Goal: Task Accomplishment & Management: Manage account settings

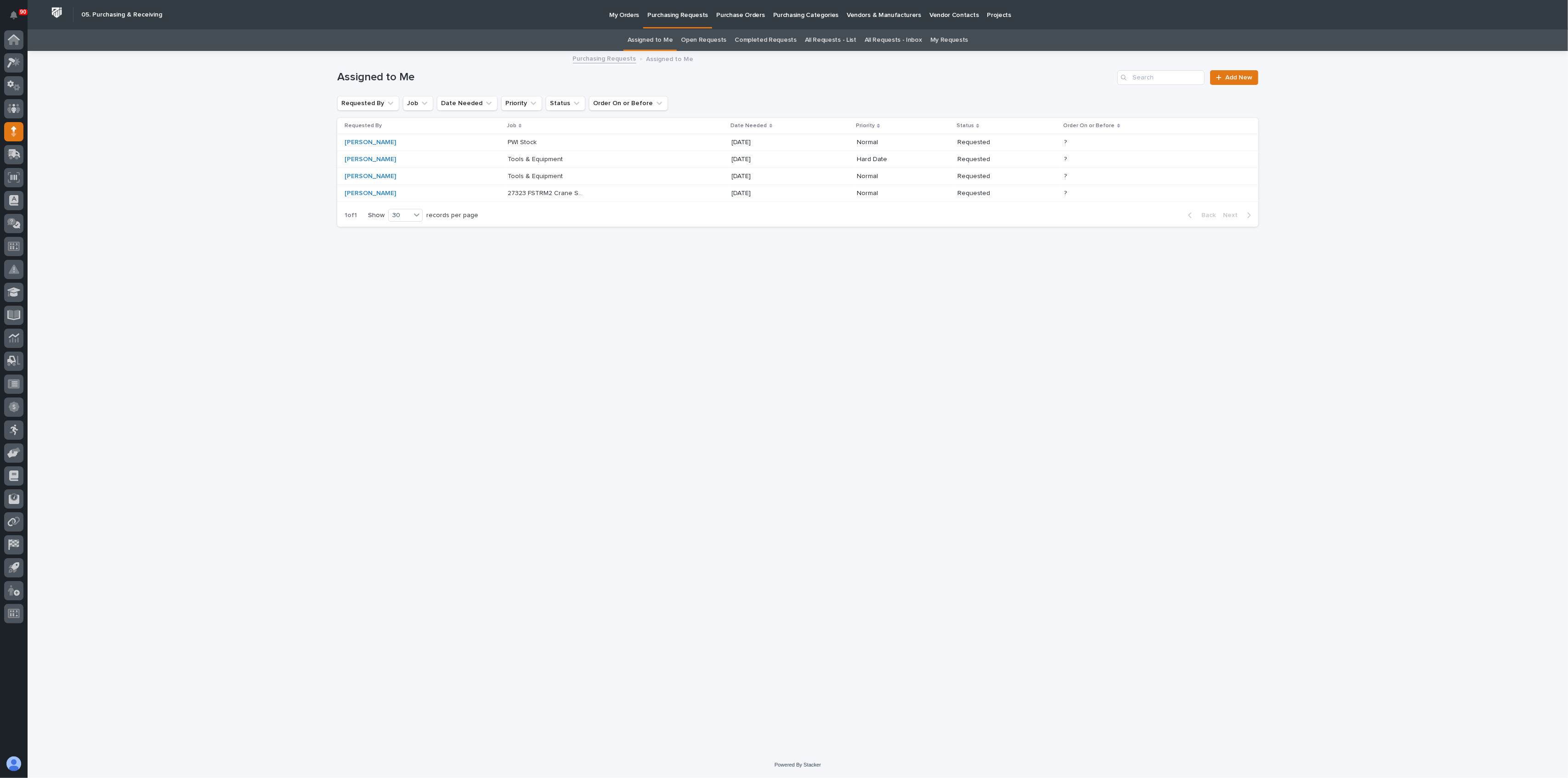
click at [621, 137] on div "PWI Stock PWI Stock" at bounding box center [615, 142] width 217 height 15
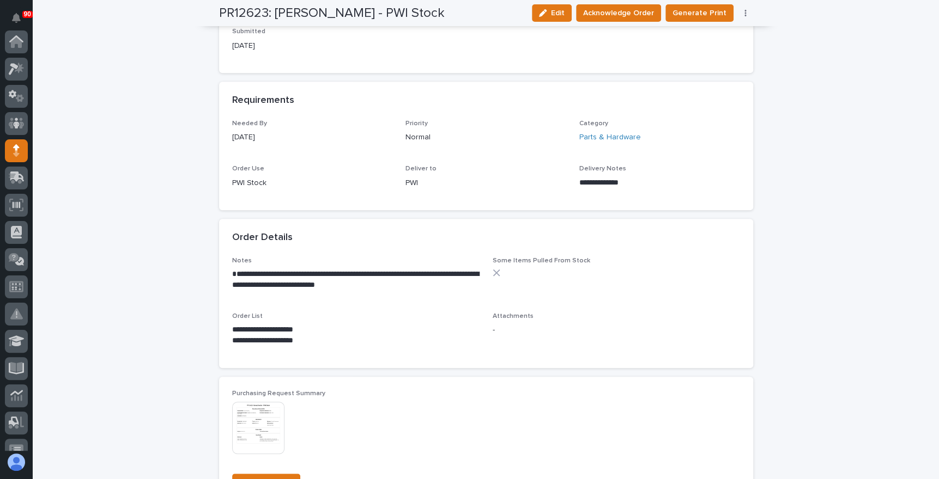
scroll to position [443, 0]
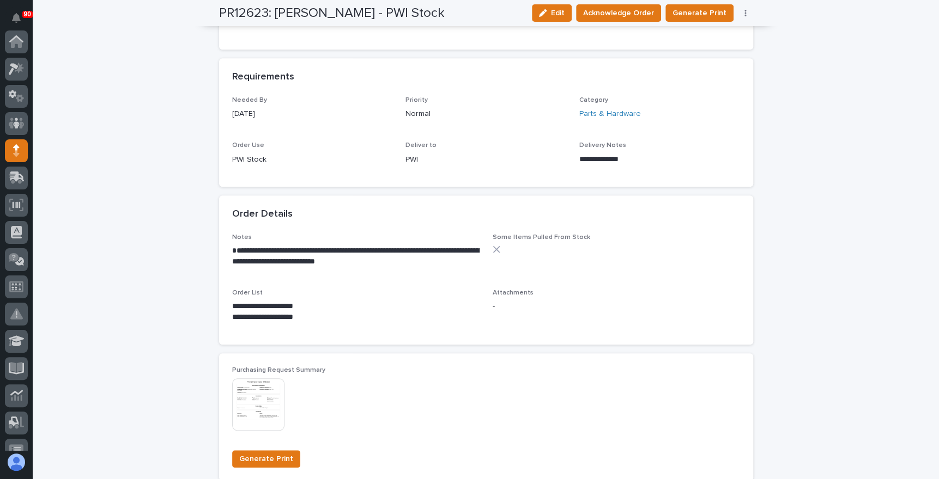
click at [384, 272] on div "**********" at bounding box center [355, 255] width 247 height 42
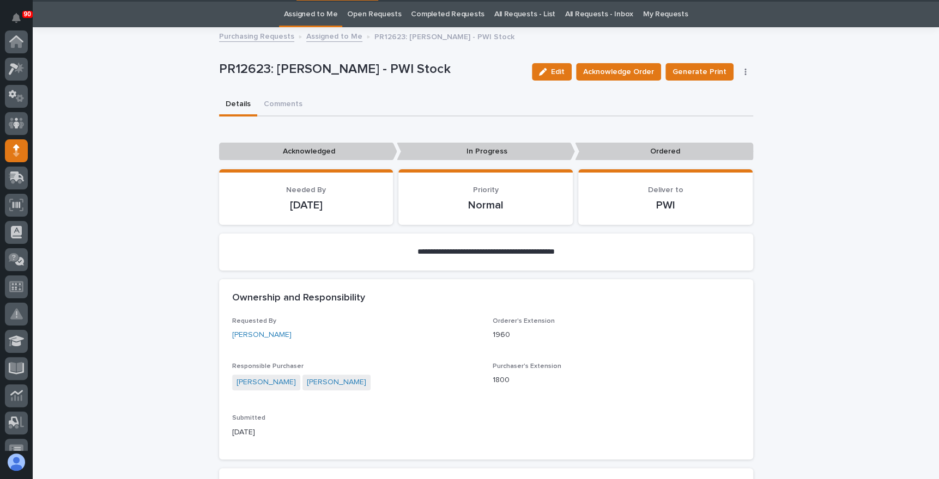
scroll to position [0, 0]
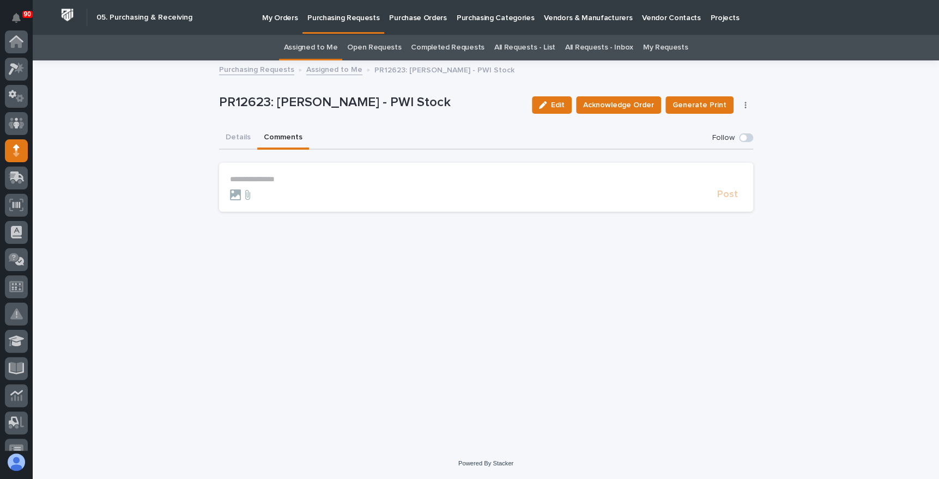
scroll to position [109, 0]
click at [270, 132] on button "Comments" at bounding box center [283, 138] width 52 height 23
click at [233, 176] on p "**********" at bounding box center [486, 179] width 512 height 9
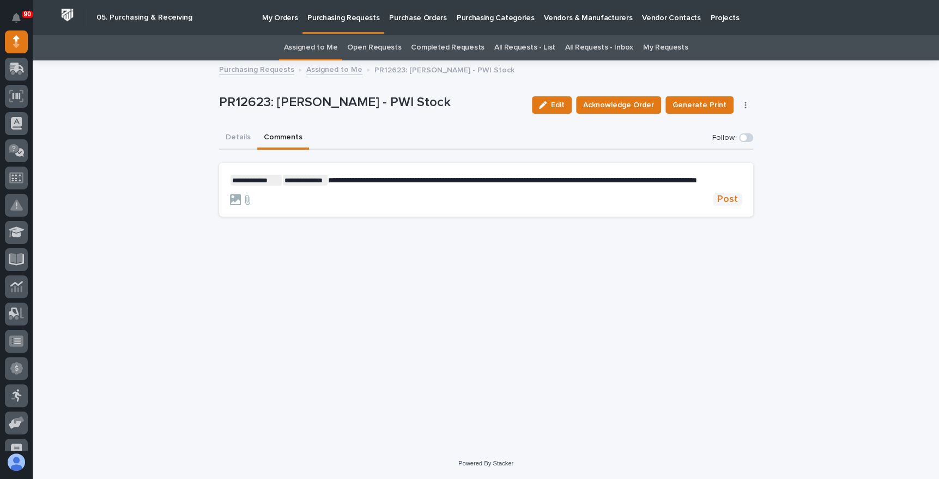
click at [729, 205] on span "Post" at bounding box center [727, 199] width 21 height 13
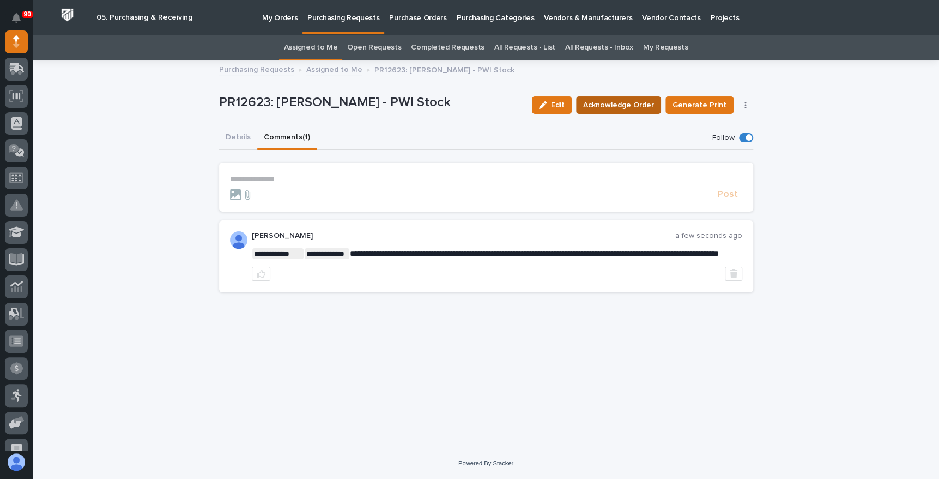
click at [622, 99] on span "Acknowledge Order" at bounding box center [618, 105] width 71 height 13
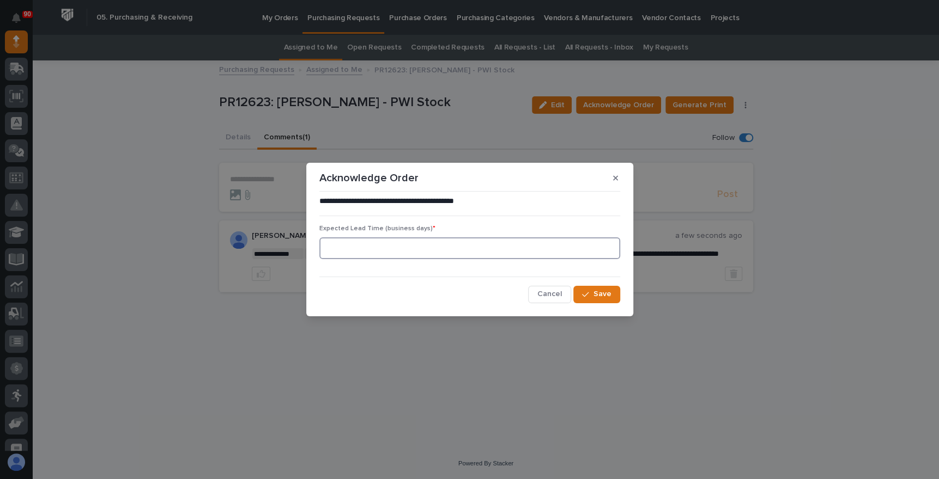
click at [370, 242] on input at bounding box center [469, 249] width 301 height 22
type input "65"
click at [594, 288] on button "Save" at bounding box center [596, 294] width 46 height 17
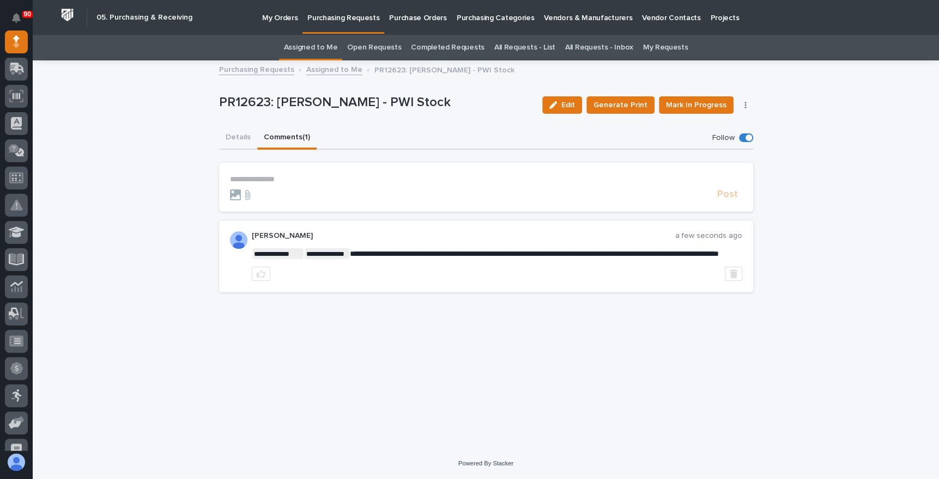
click at [344, 14] on p "Purchasing Requests" at bounding box center [343, 11] width 72 height 23
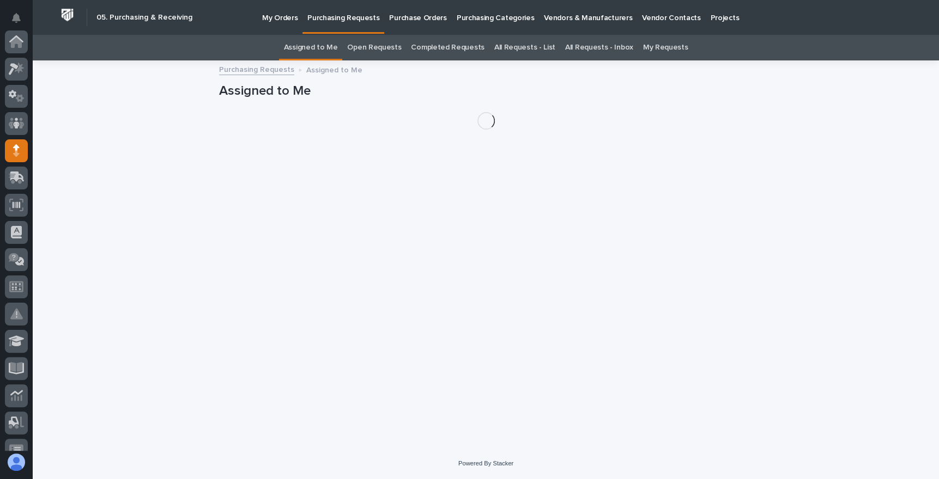
scroll to position [109, 0]
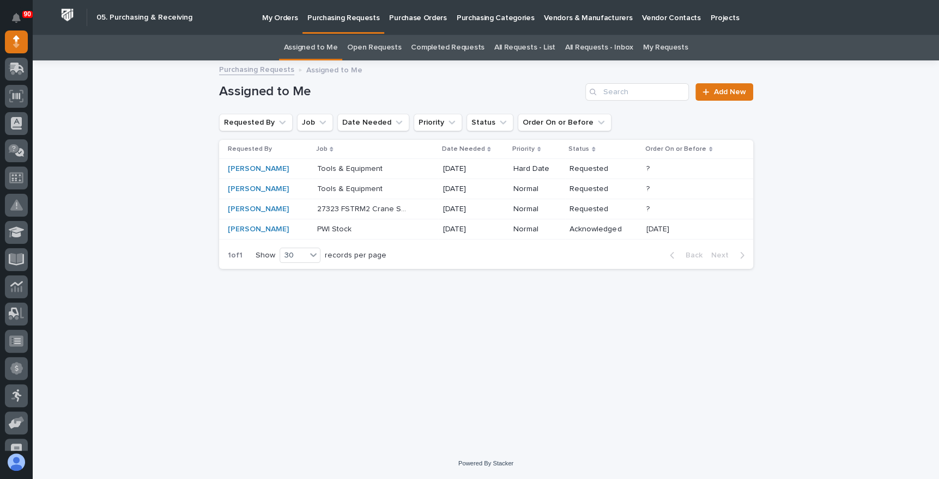
click at [373, 206] on p "27323 FSTRM2 Crane System" at bounding box center [363, 208] width 93 height 11
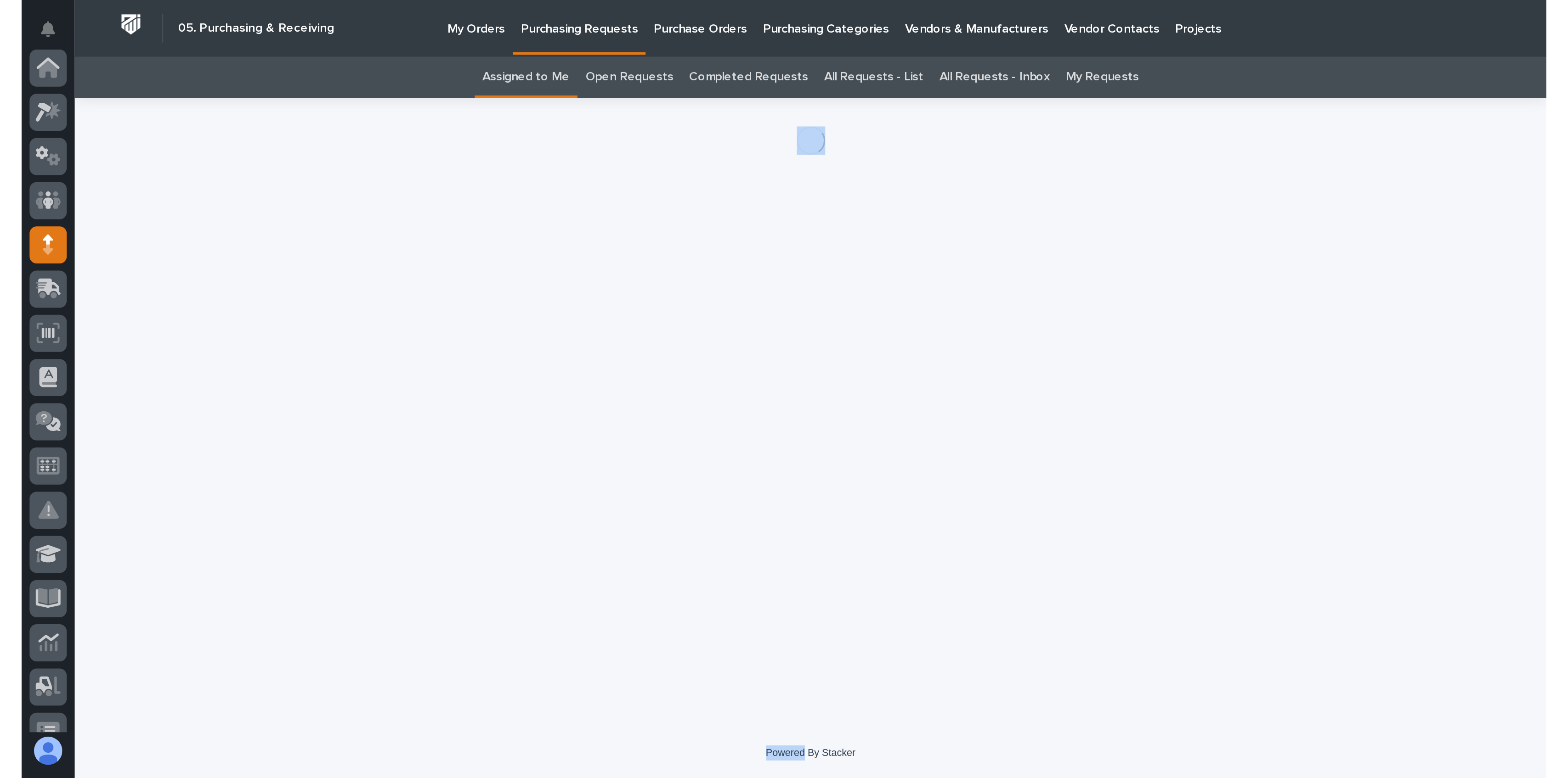
scroll to position [92, 0]
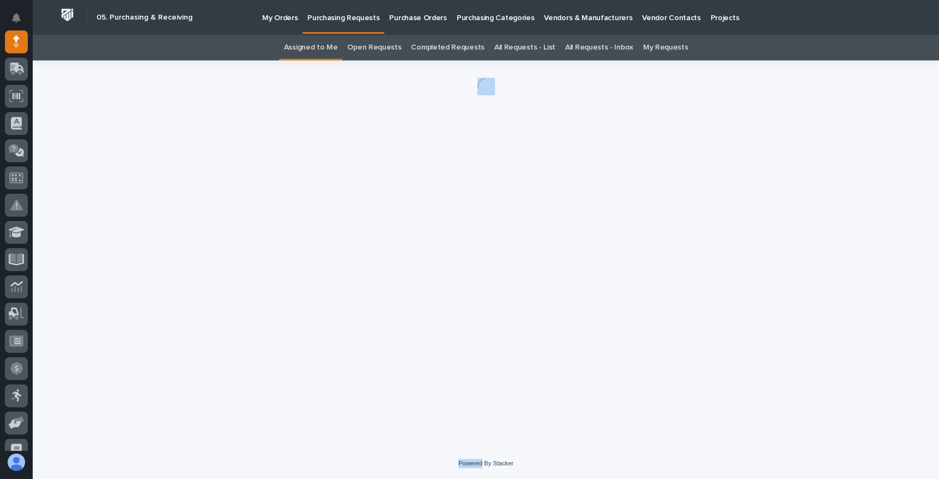
click at [373, 206] on div "Loading... Saving… Loading... Saving…" at bounding box center [486, 240] width 545 height 361
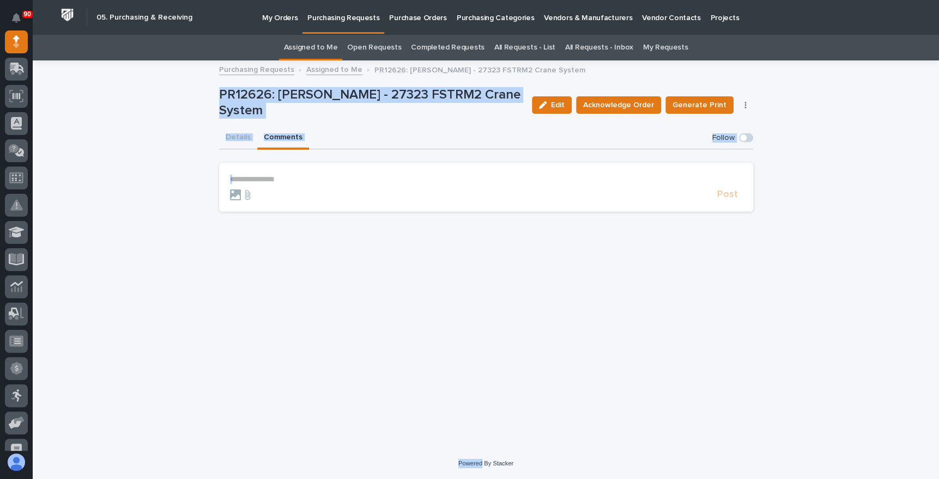
click at [276, 135] on button "Comments" at bounding box center [283, 138] width 52 height 23
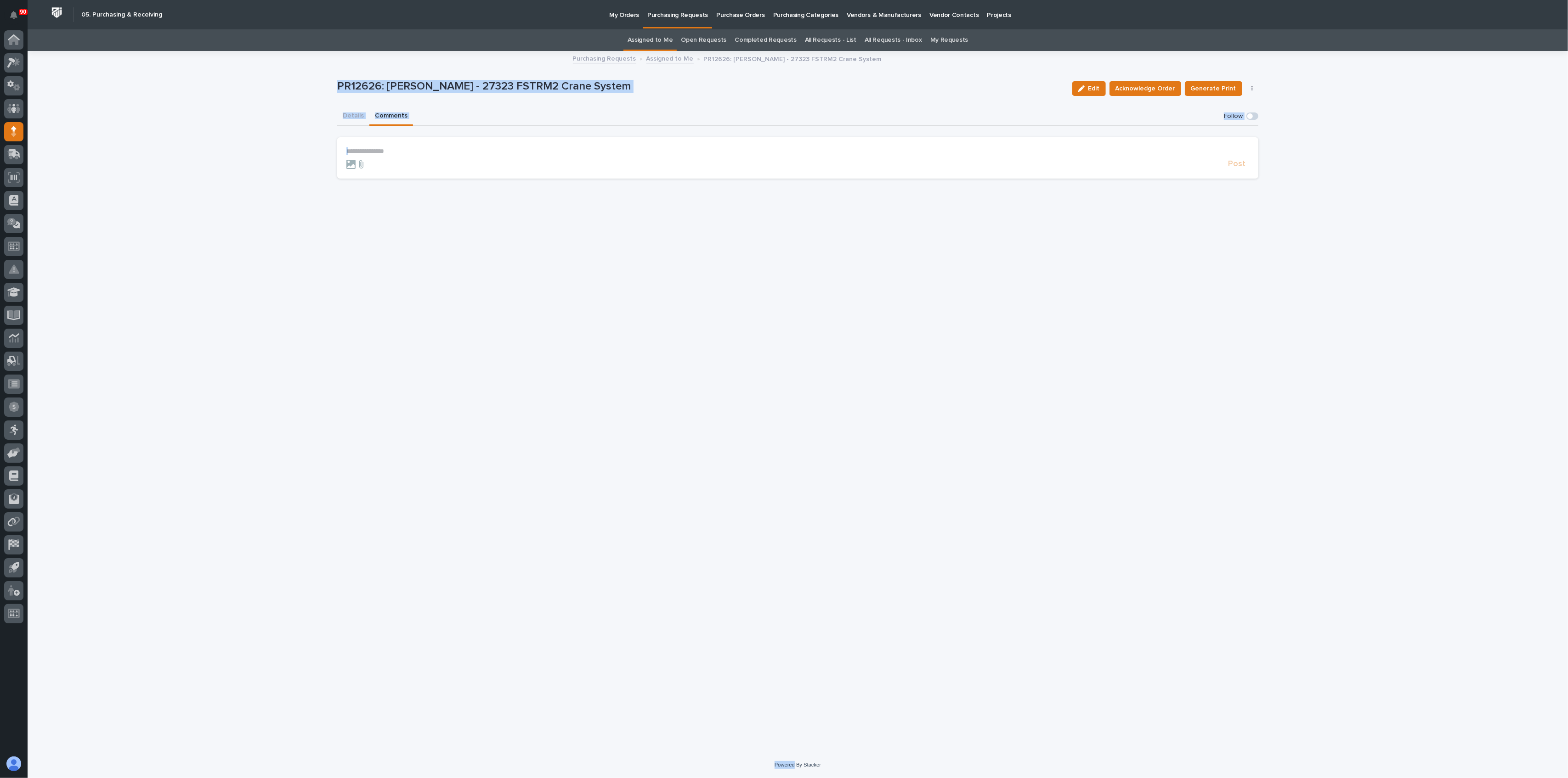
click at [671, 14] on p "Purchasing Requests" at bounding box center [678, 9] width 61 height 19
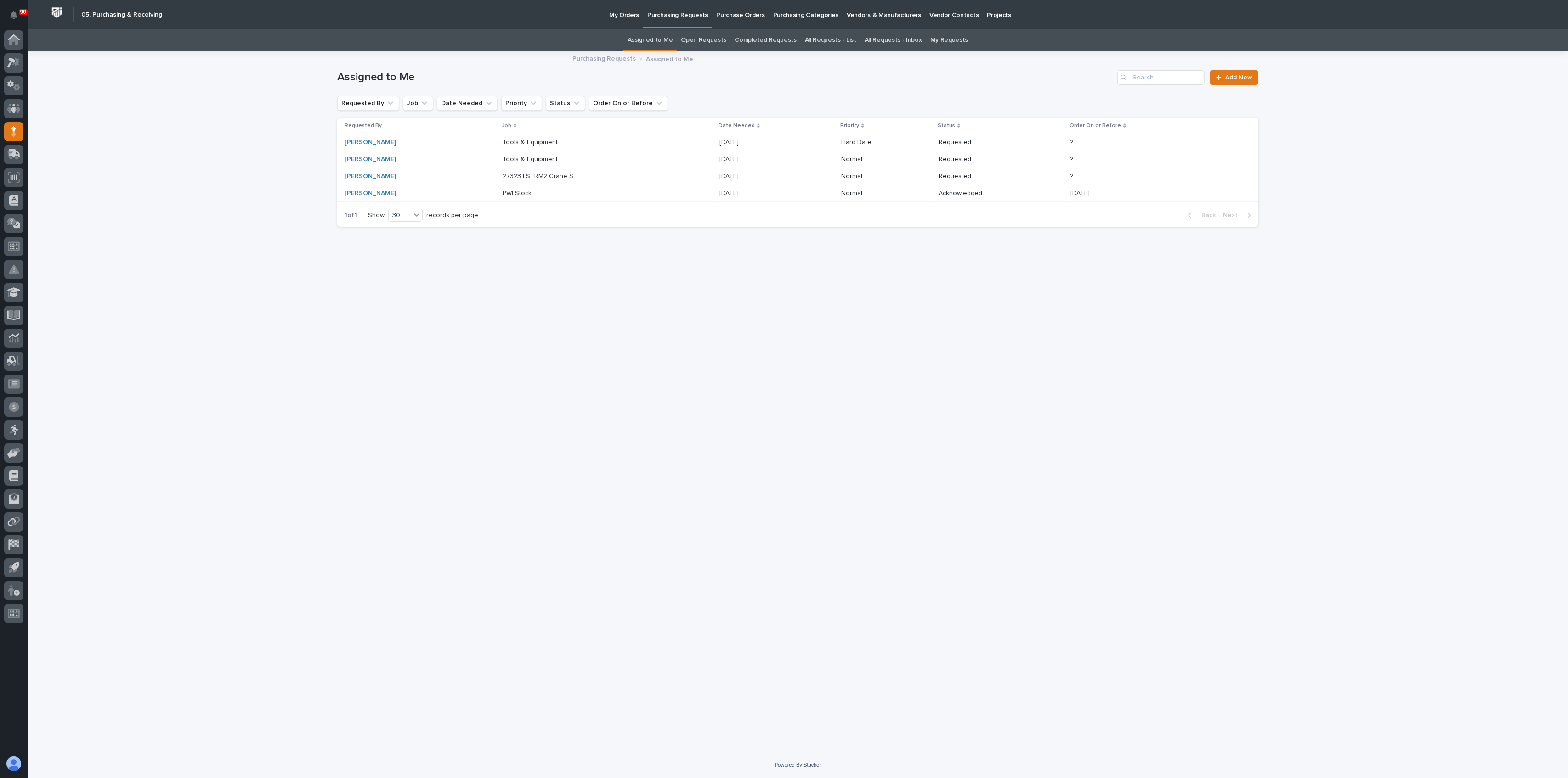
click at [513, 171] on p "27323 FSTRM2 Crane System" at bounding box center [541, 175] width 78 height 9
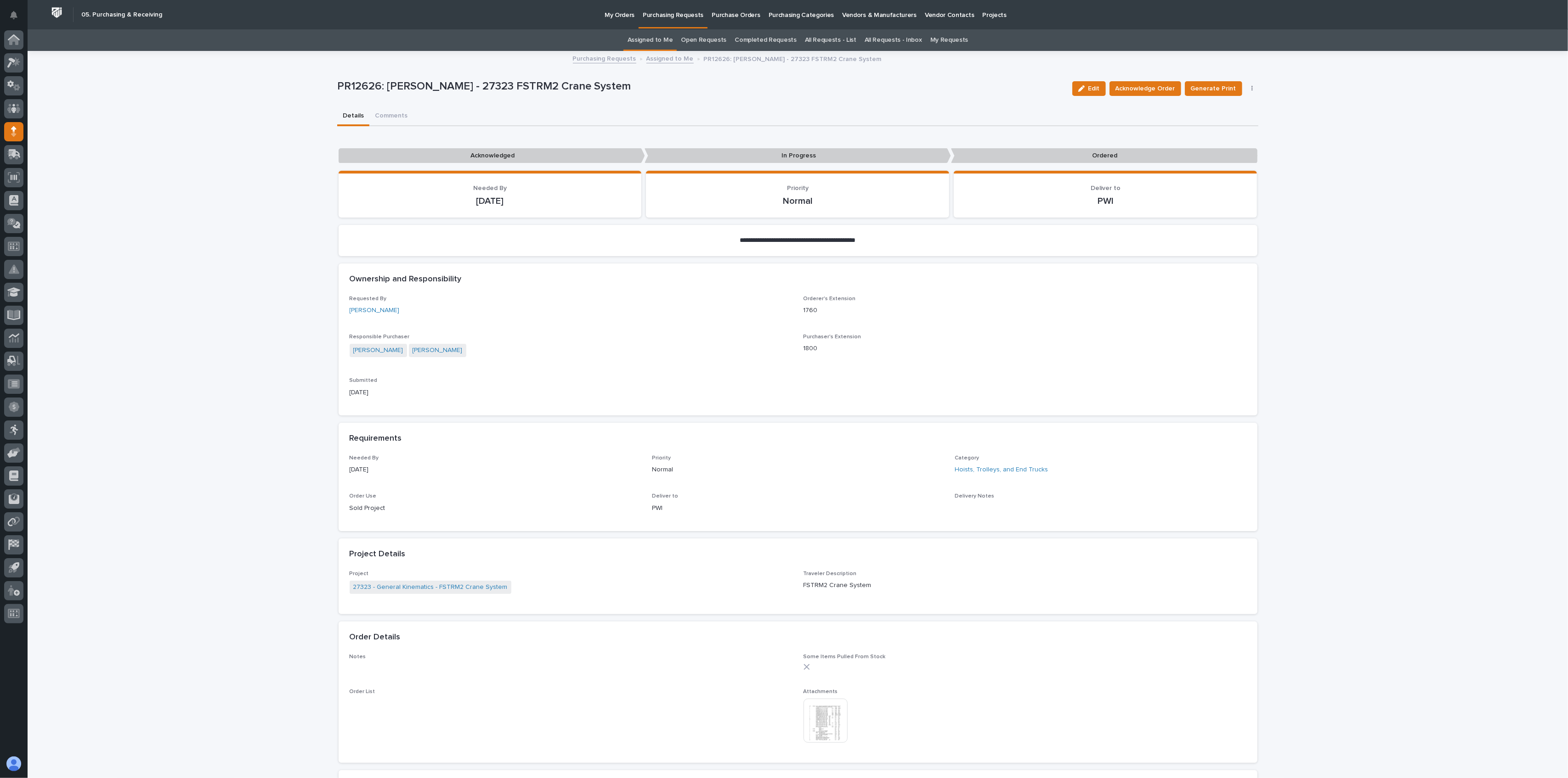
scroll to position [30, 0]
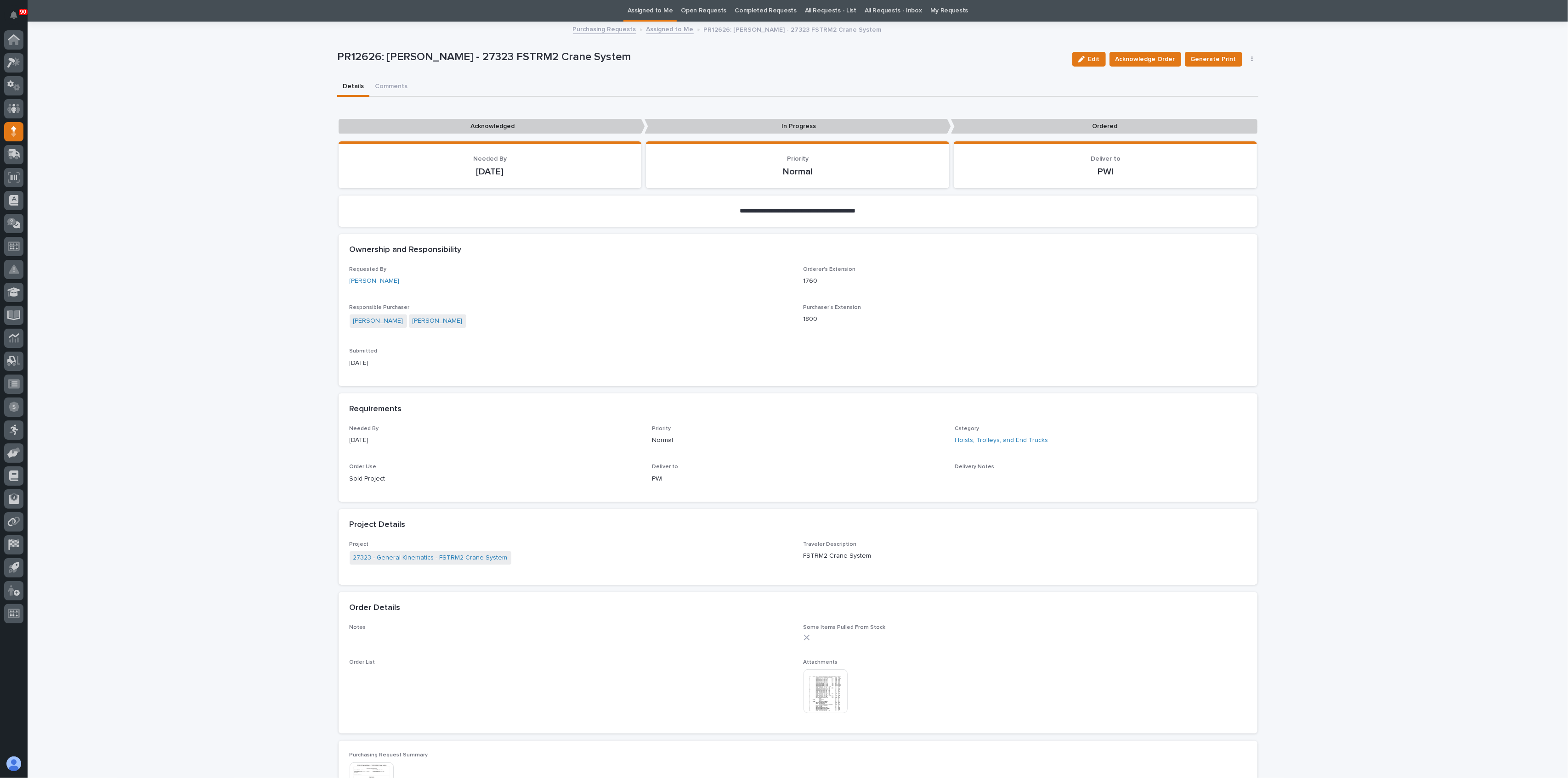
click at [822, 695] on img at bounding box center [825, 691] width 44 height 44
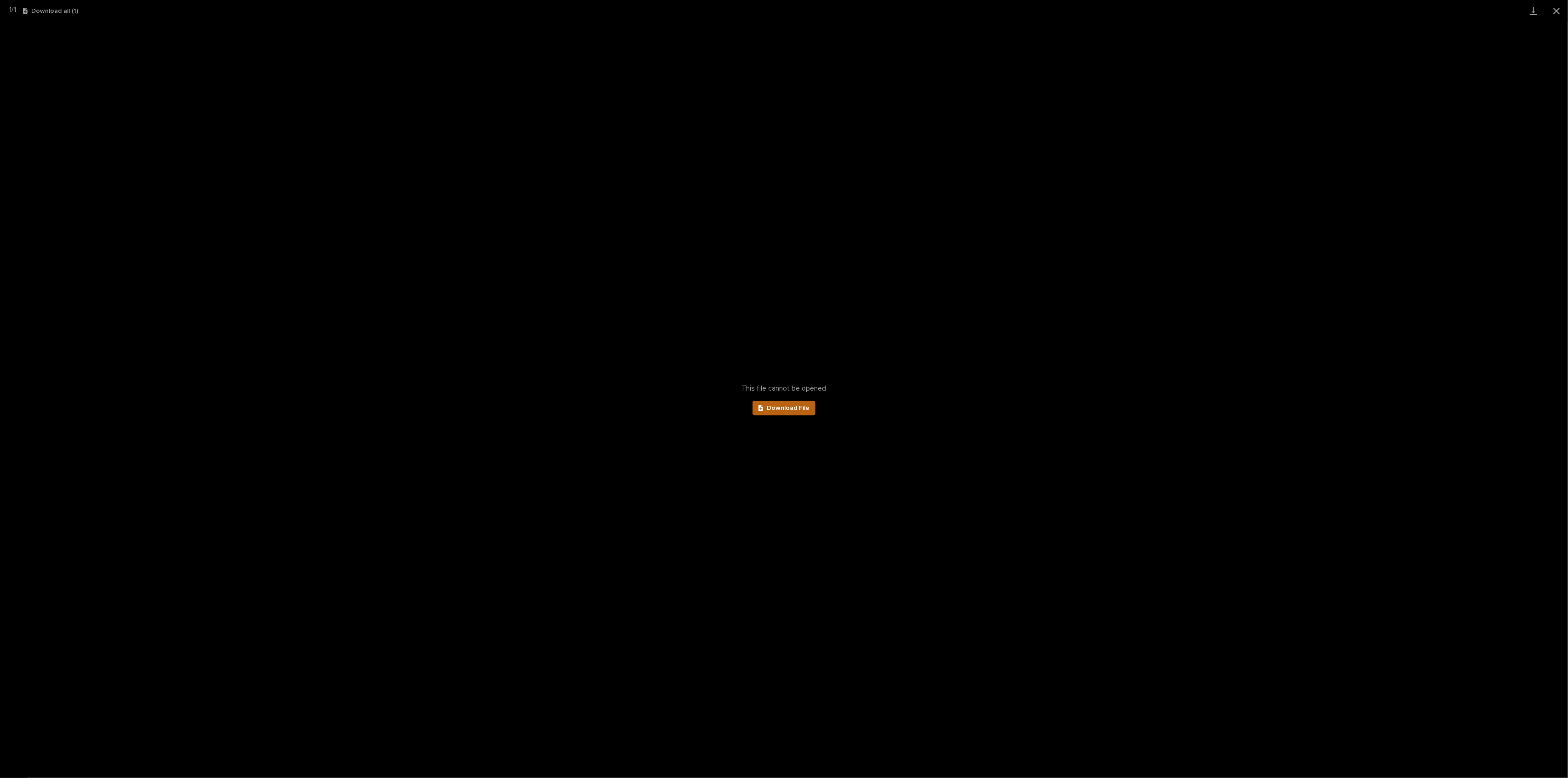
click at [793, 410] on span "Download File" at bounding box center [787, 409] width 43 height 7
